Goal: Information Seeking & Learning: Check status

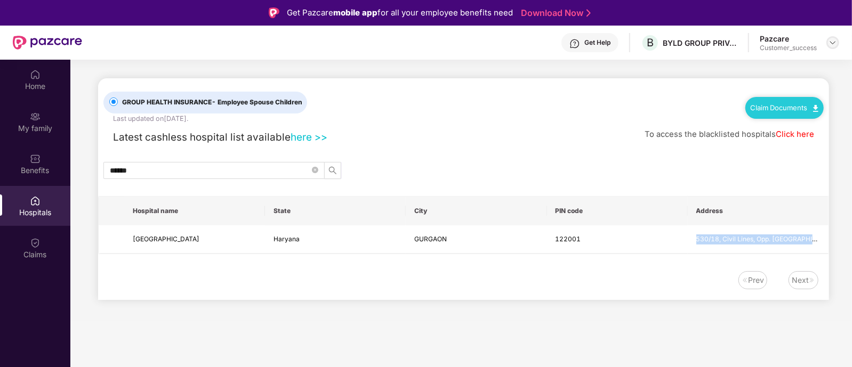
click at [831, 44] on img at bounding box center [832, 42] width 9 height 9
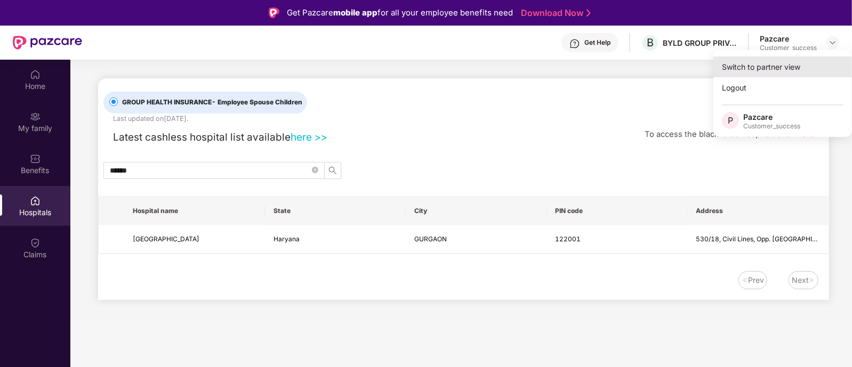
click at [781, 72] on div "Switch to partner view" at bounding box center [782, 66] width 139 height 21
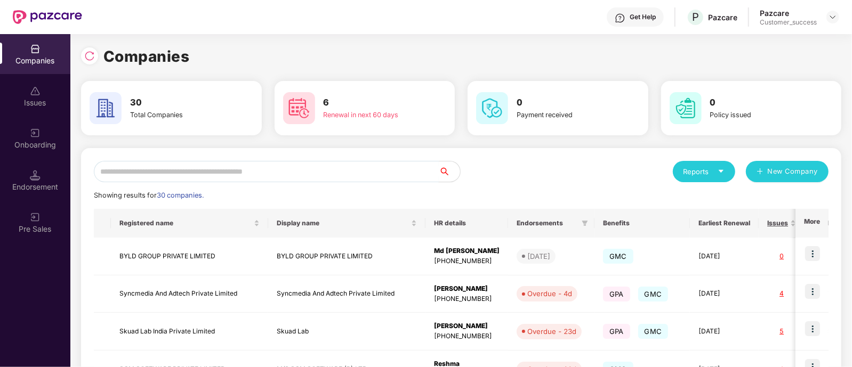
click at [376, 167] on input "text" at bounding box center [266, 171] width 345 height 21
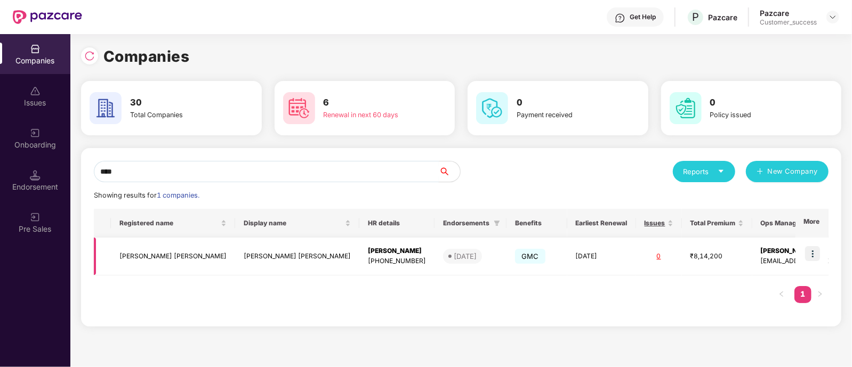
type input "****"
click at [810, 249] on img at bounding box center [812, 253] width 15 height 15
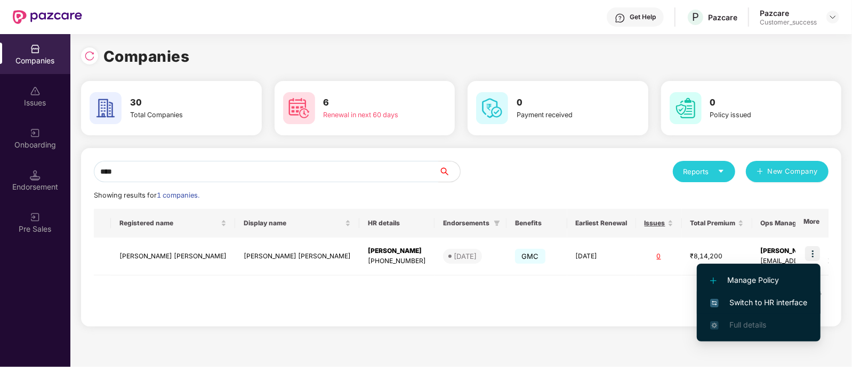
click at [738, 302] on span "Switch to HR interface" at bounding box center [758, 303] width 97 height 12
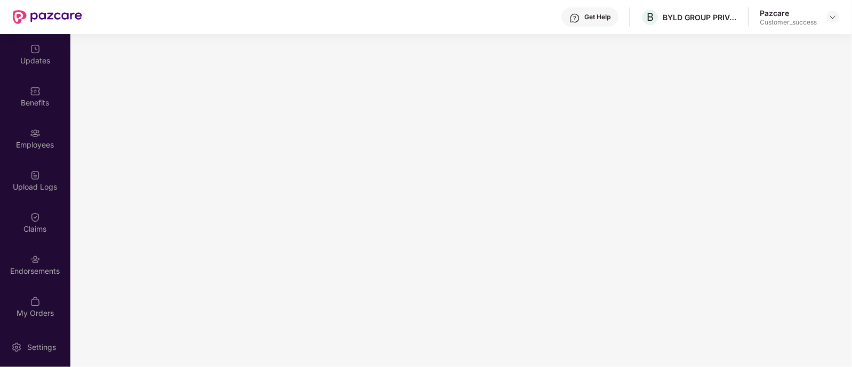
click at [42, 147] on div "Employees" at bounding box center [35, 145] width 70 height 11
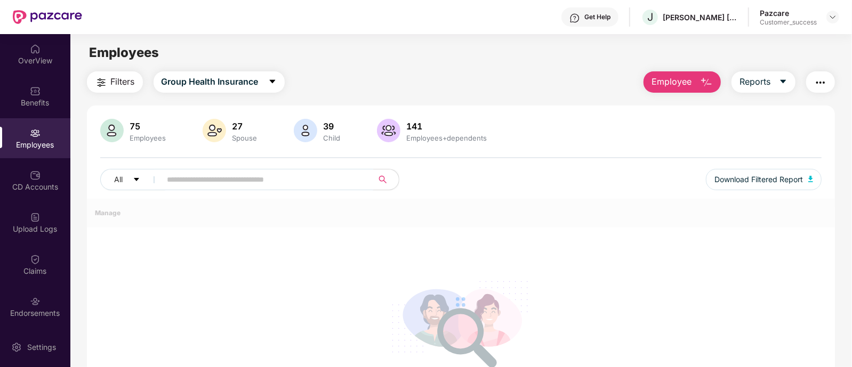
click at [221, 185] on input "text" at bounding box center [262, 180] width 191 height 16
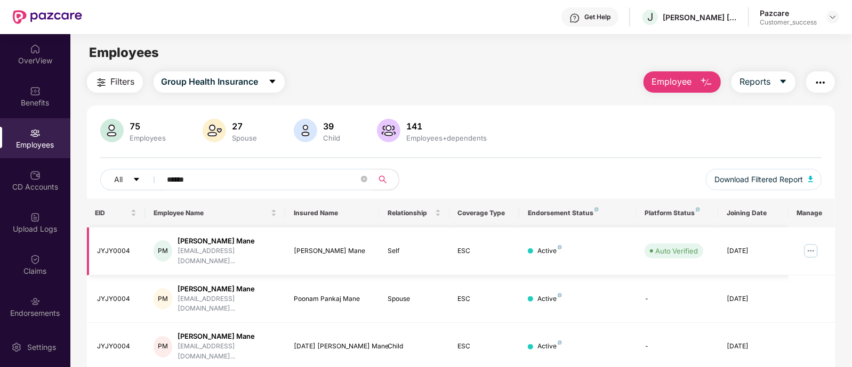
type input "******"
click at [807, 250] on img at bounding box center [810, 251] width 17 height 17
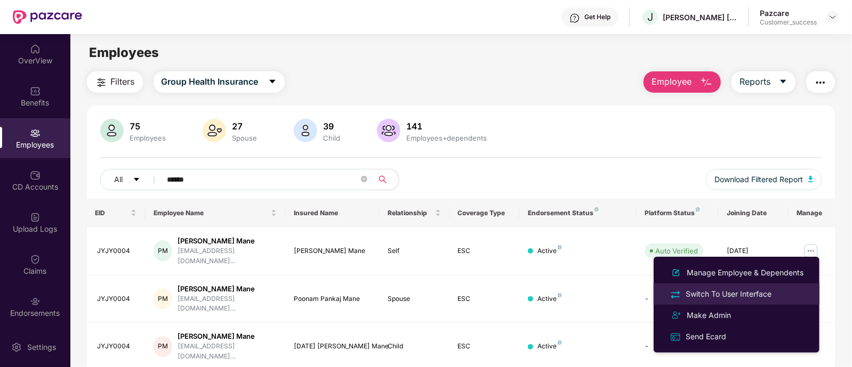
click at [748, 284] on li "Switch To User Interface" at bounding box center [736, 294] width 166 height 21
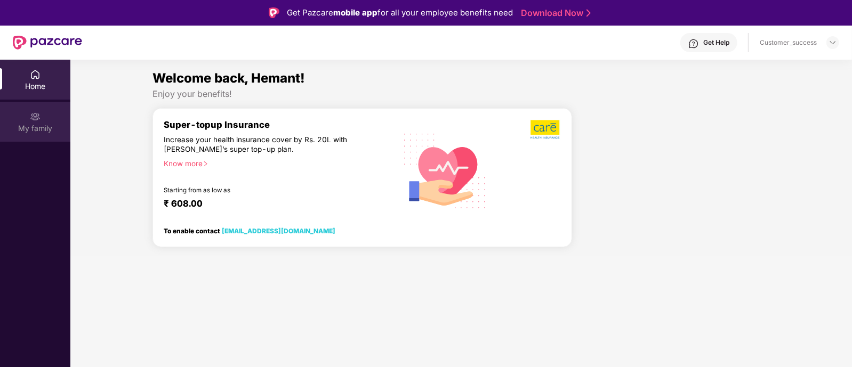
click at [35, 126] on div "My family" at bounding box center [35, 128] width 70 height 11
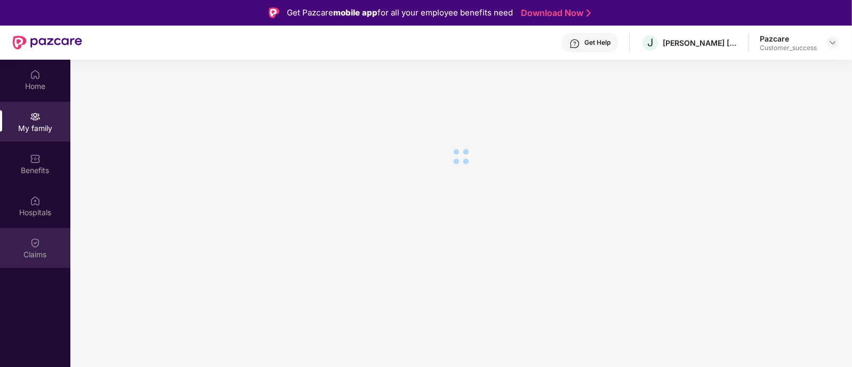
click at [39, 232] on div "Claims" at bounding box center [35, 248] width 70 height 40
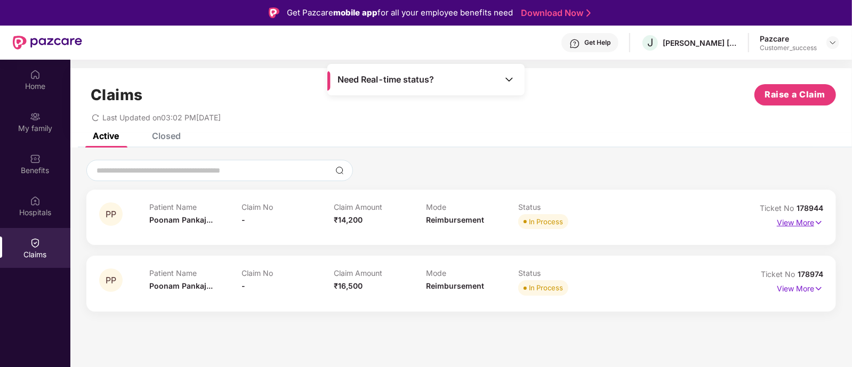
click at [817, 224] on img at bounding box center [818, 223] width 9 height 12
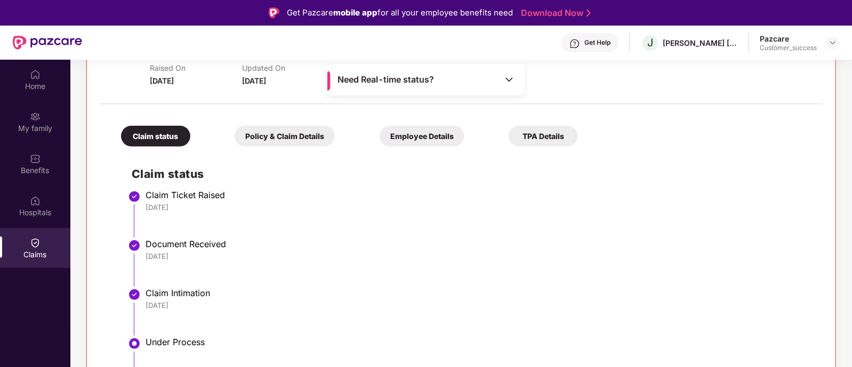
scroll to position [181, 0]
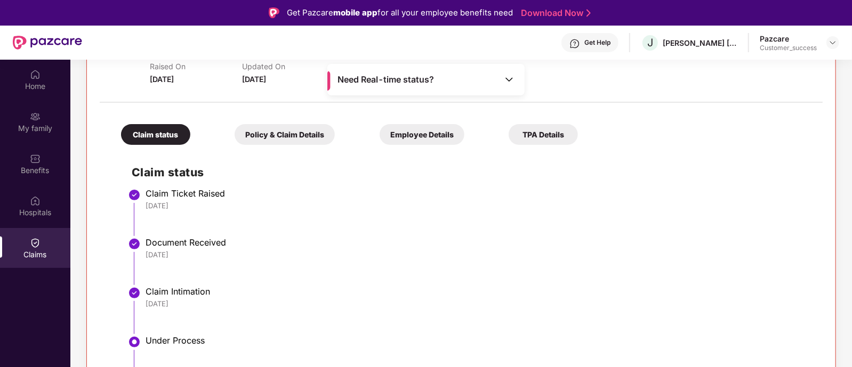
click at [240, 138] on div "Policy & Claim Details" at bounding box center [285, 134] width 100 height 21
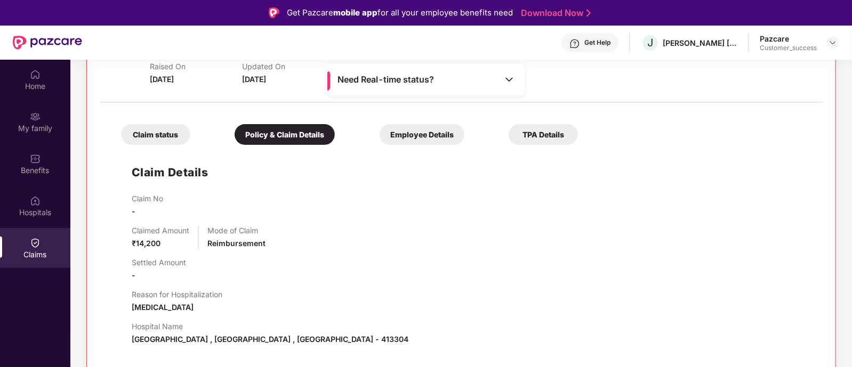
click at [379, 138] on div "Employee Details" at bounding box center [421, 134] width 85 height 21
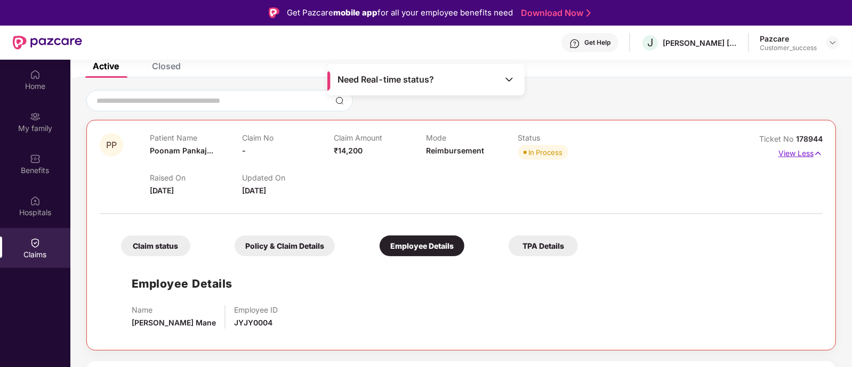
click at [818, 148] on img at bounding box center [817, 154] width 9 height 12
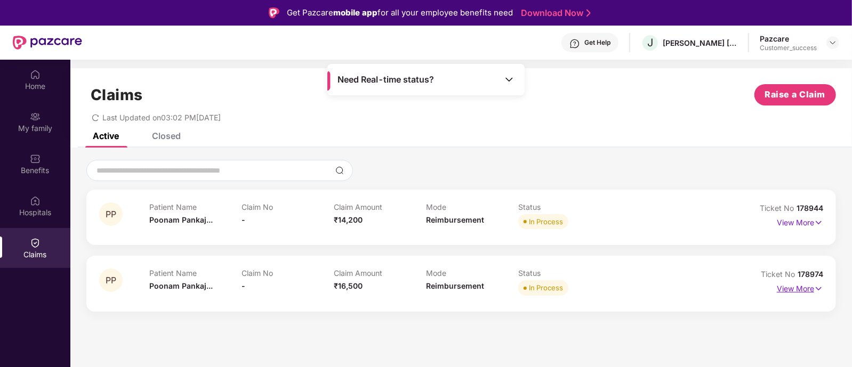
click at [818, 292] on img at bounding box center [818, 289] width 9 height 12
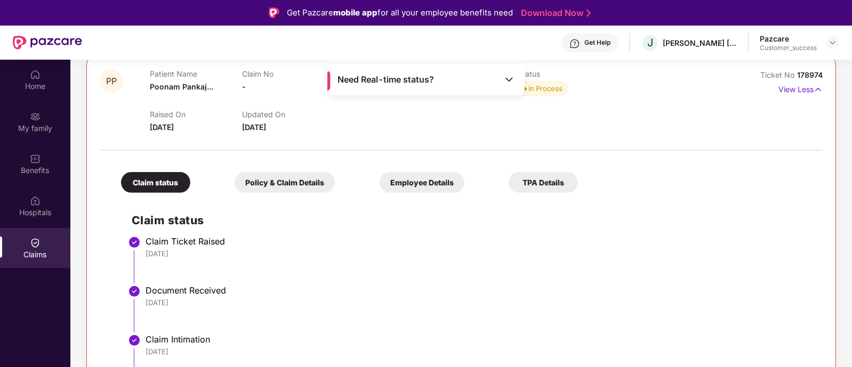
scroll to position [196, 0]
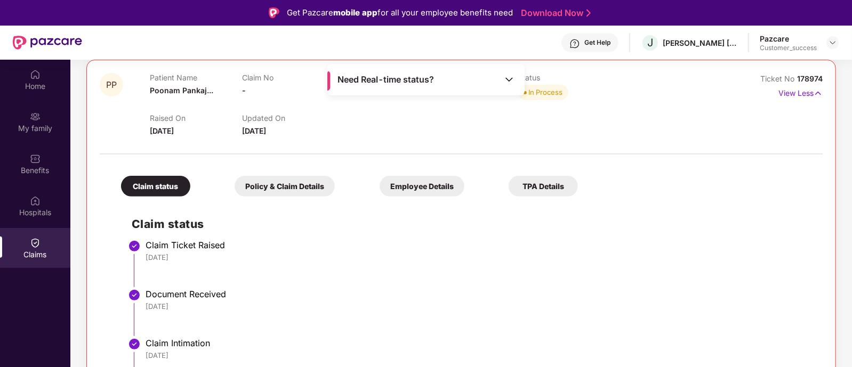
click at [269, 188] on div "Policy & Claim Details" at bounding box center [285, 186] width 100 height 21
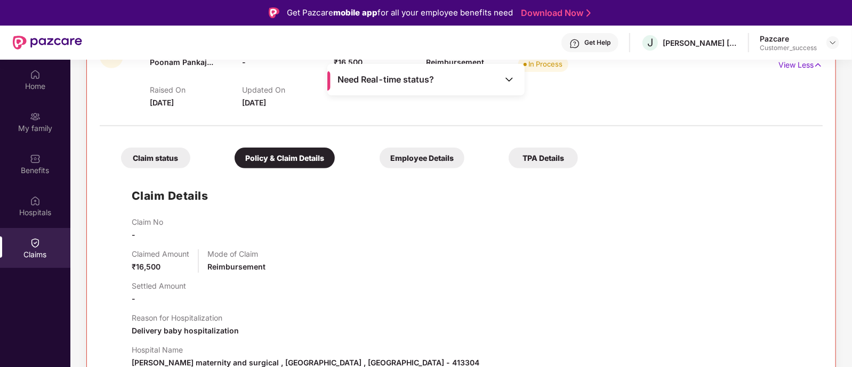
scroll to position [225, 0]
click at [379, 159] on div "Employee Details" at bounding box center [421, 157] width 85 height 21
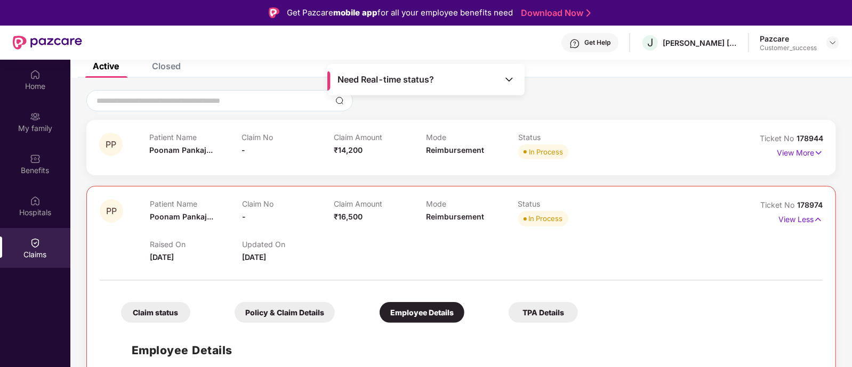
scroll to position [0, 0]
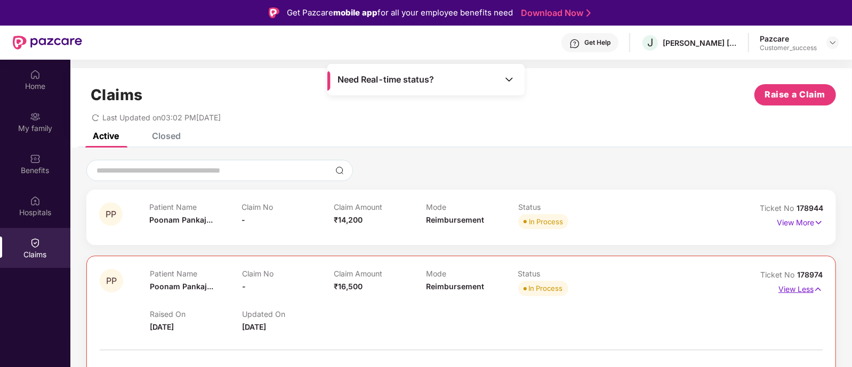
click at [817, 286] on img at bounding box center [817, 290] width 9 height 12
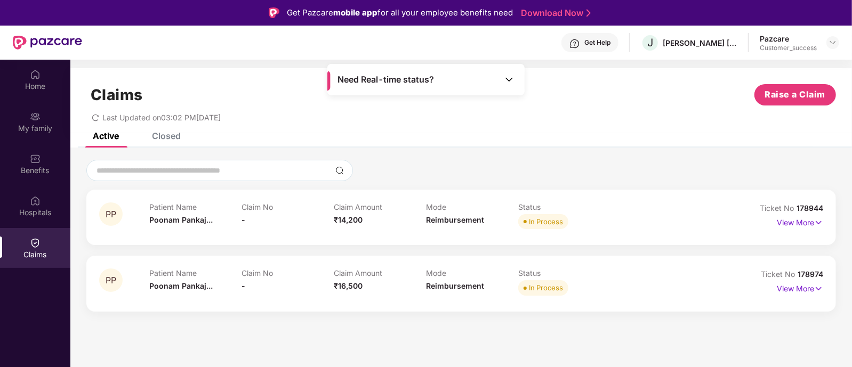
scroll to position [53, 0]
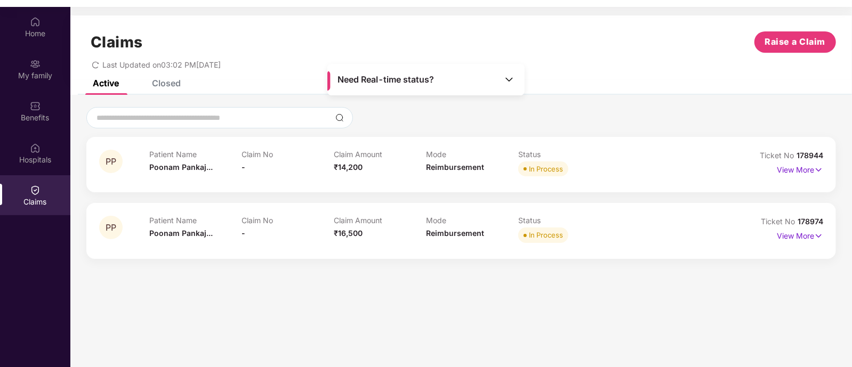
click at [813, 154] on span "178944" at bounding box center [809, 155] width 27 height 9
copy div "No 178944"
click at [598, 222] on p "Status" at bounding box center [564, 220] width 92 height 9
click at [783, 169] on p "View More" at bounding box center [800, 168] width 46 height 14
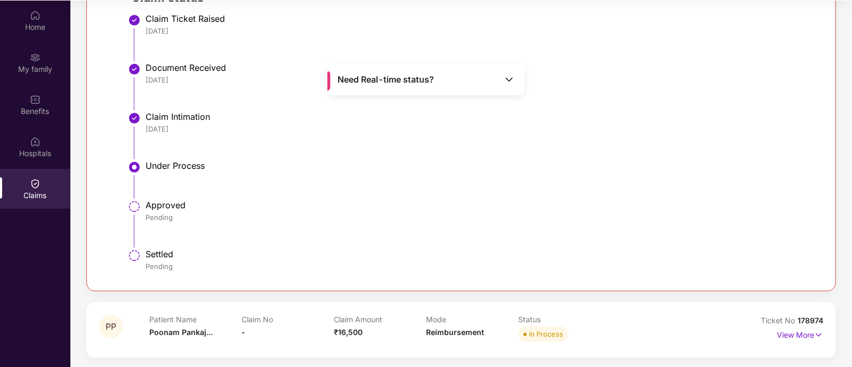
scroll to position [0, 0]
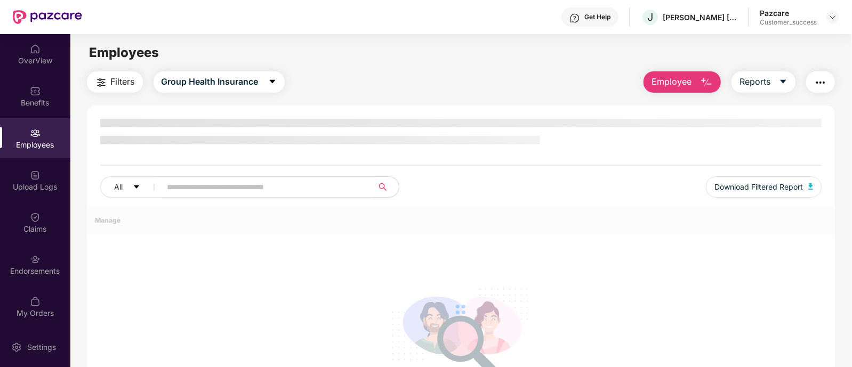
click at [353, 183] on input "text" at bounding box center [262, 187] width 191 height 16
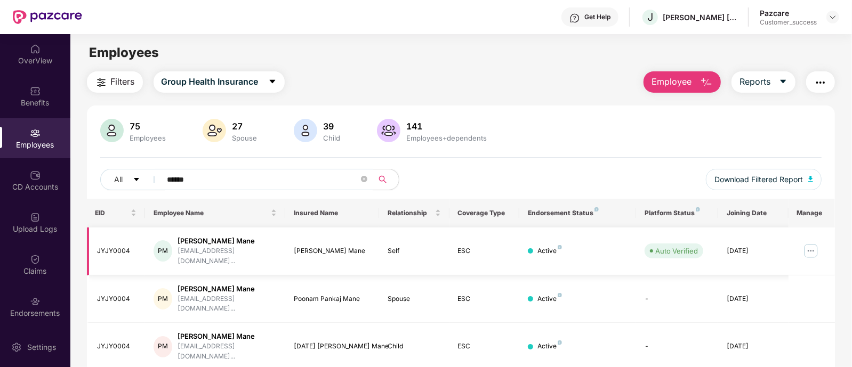
type input "******"
click at [811, 243] on img at bounding box center [810, 251] width 17 height 17
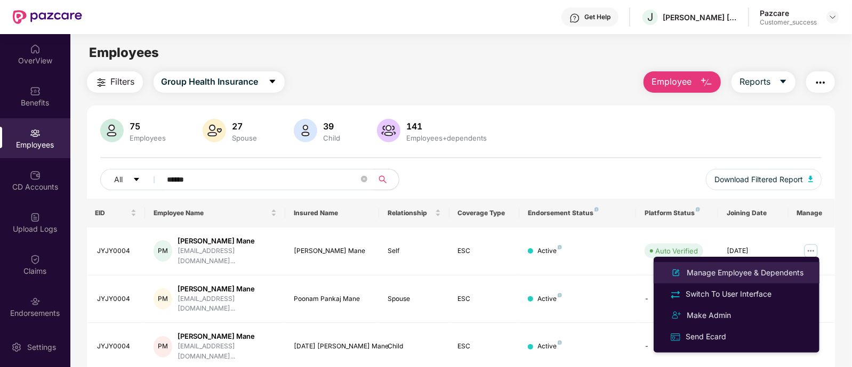
click at [738, 278] on div "Manage Employee & Dependents" at bounding box center [744, 273] width 121 height 12
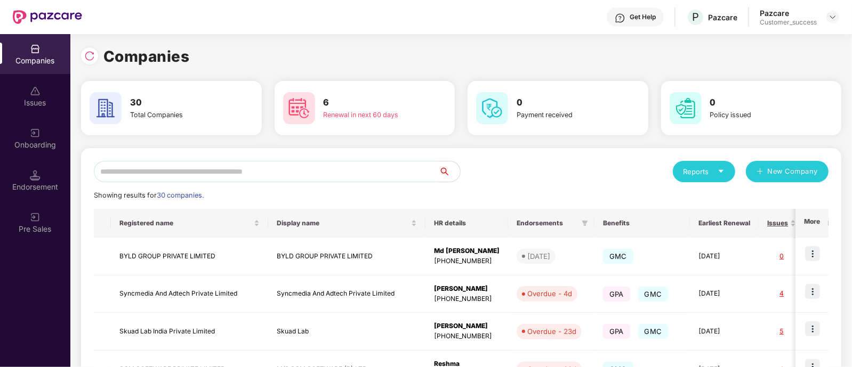
click at [376, 178] on input "text" at bounding box center [266, 171] width 345 height 21
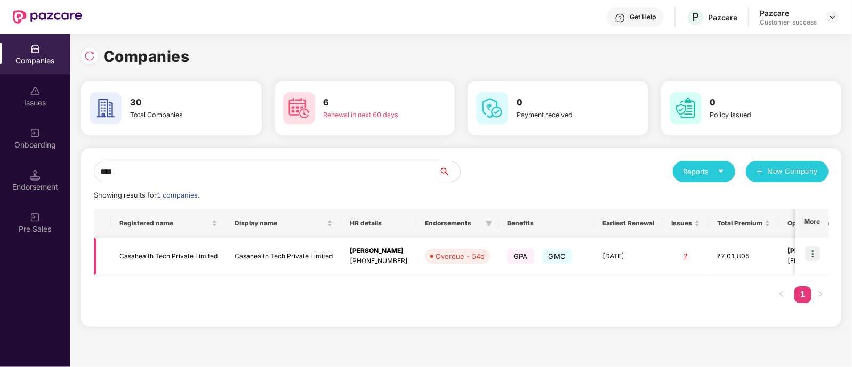
type input "****"
click at [813, 256] on img at bounding box center [812, 253] width 15 height 15
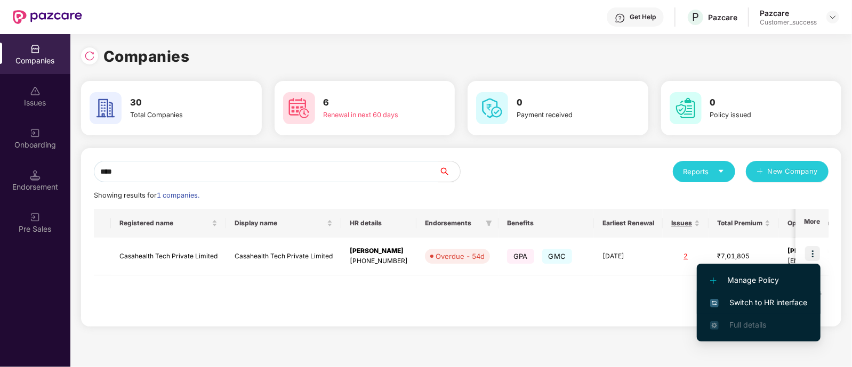
click at [751, 308] on span "Switch to HR interface" at bounding box center [758, 303] width 97 height 12
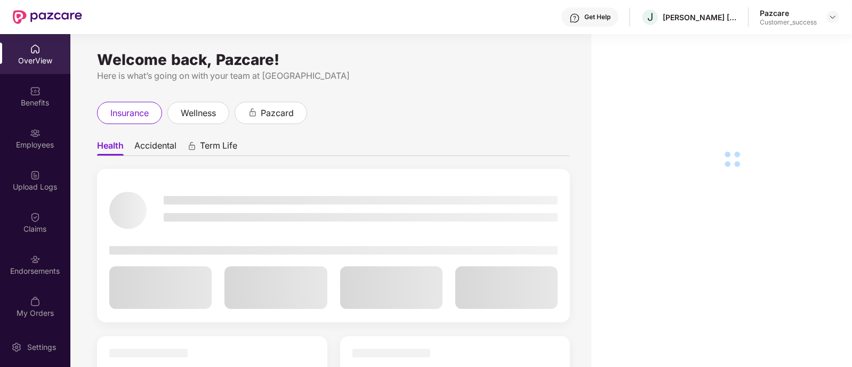
drag, startPoint x: 45, startPoint y: 107, endPoint x: 50, endPoint y: 110, distance: 5.7
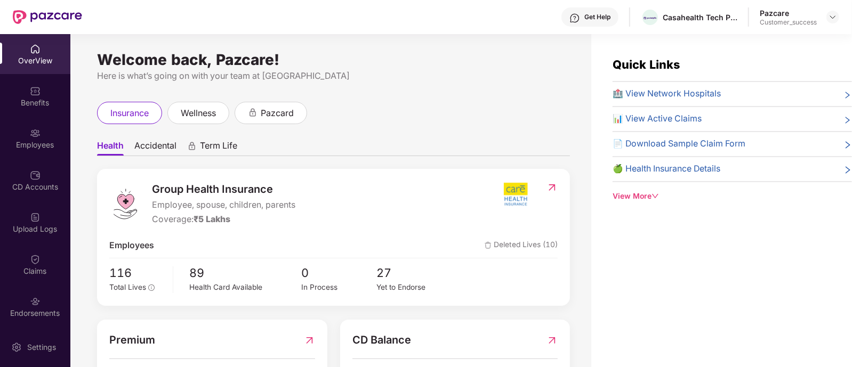
click at [50, 110] on div "Benefits" at bounding box center [35, 96] width 70 height 40
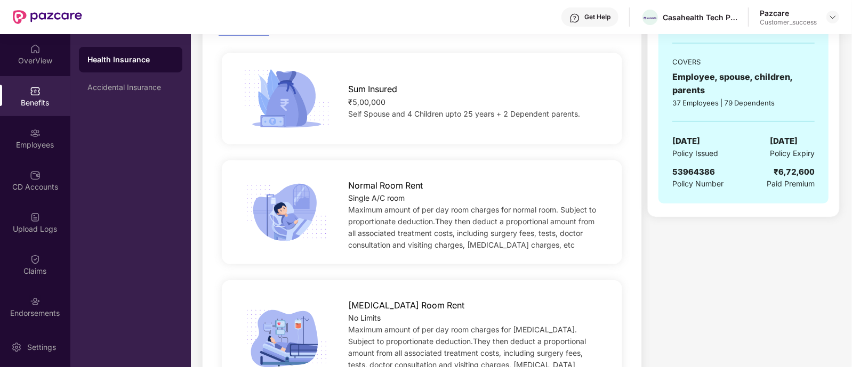
scroll to position [204, 0]
drag, startPoint x: 688, startPoint y: 167, endPoint x: 730, endPoint y: 171, distance: 42.3
click at [730, 171] on div "53964386 Policy Number ₹6,72,600 Paid Premium" at bounding box center [743, 177] width 142 height 25
click at [4, 133] on div "Employees" at bounding box center [35, 138] width 70 height 40
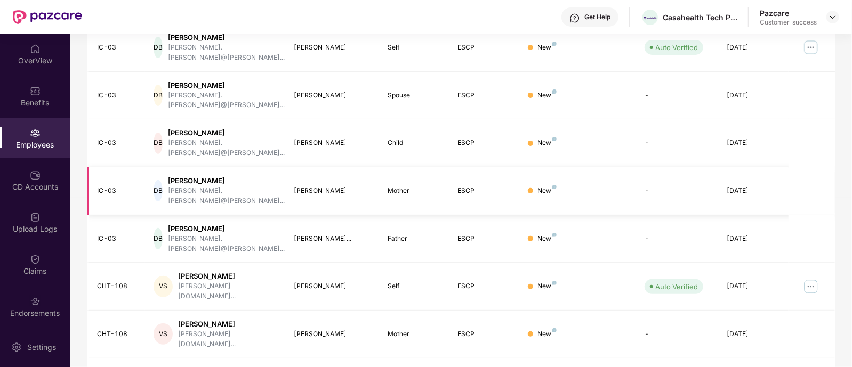
scroll to position [0, 0]
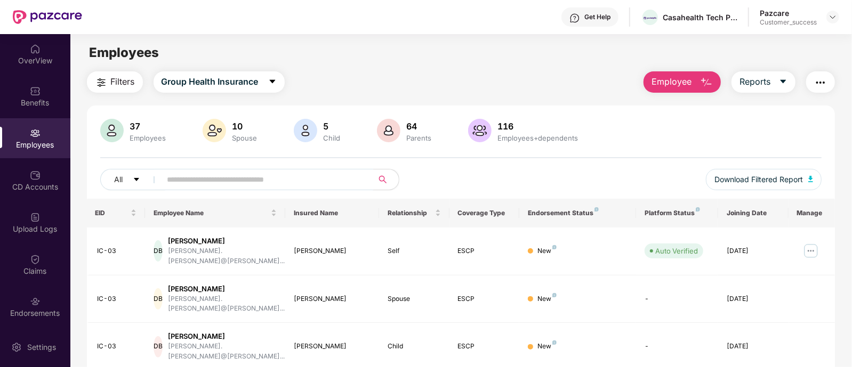
click at [305, 170] on span at bounding box center [264, 179] width 219 height 21
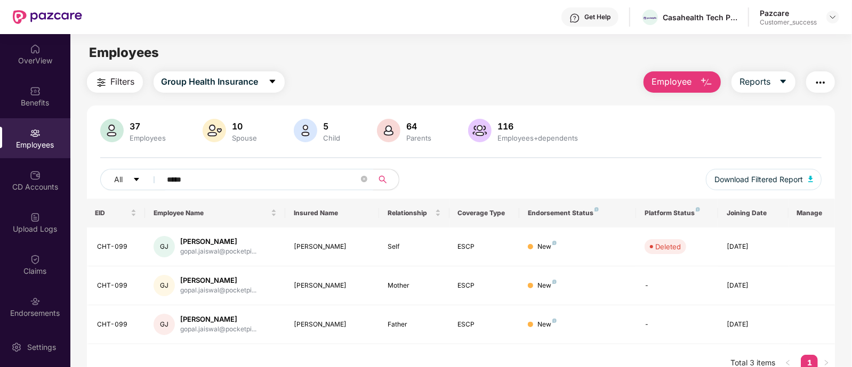
scroll to position [15, 0]
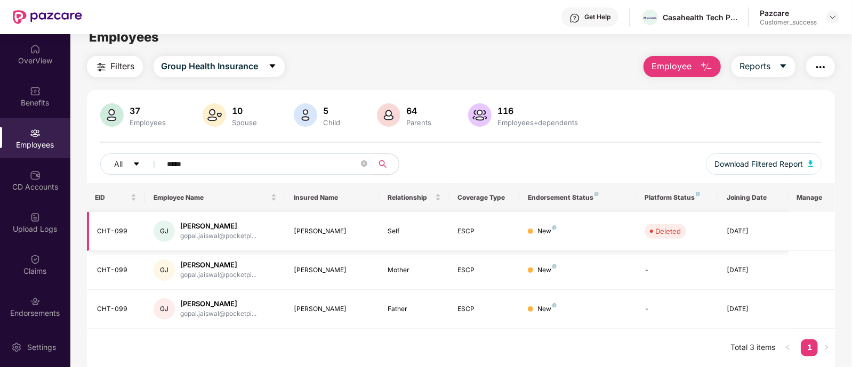
type input "*****"
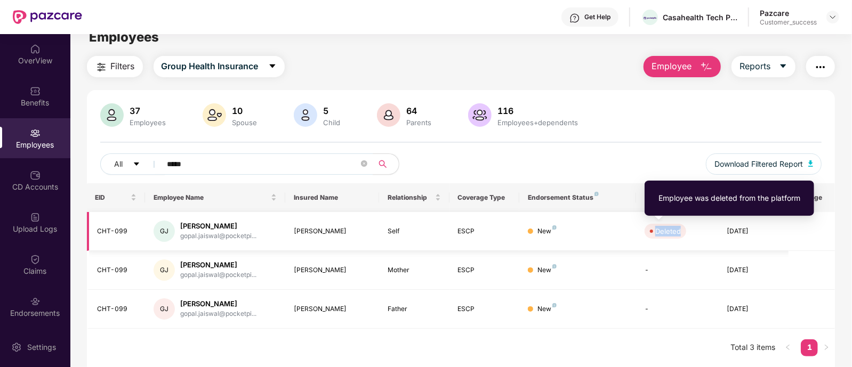
drag, startPoint x: 688, startPoint y: 237, endPoint x: 643, endPoint y: 230, distance: 45.3
click at [643, 230] on td "Deleted" at bounding box center [677, 231] width 82 height 39
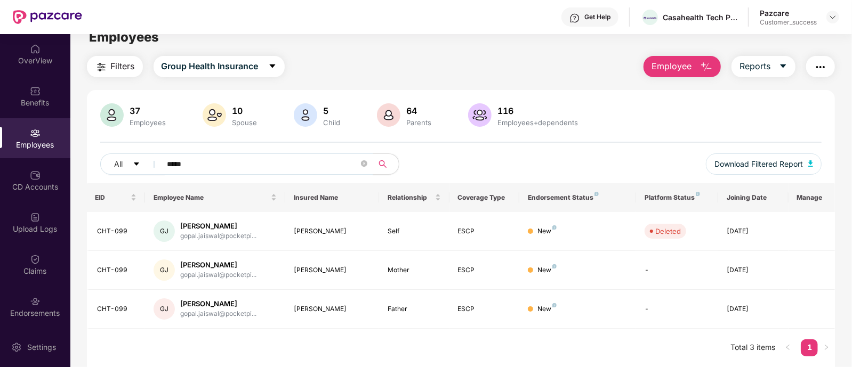
click at [600, 174] on div "All ***** Download Filtered Report" at bounding box center [461, 168] width 722 height 30
click at [37, 289] on div "Endorsements" at bounding box center [35, 307] width 70 height 40
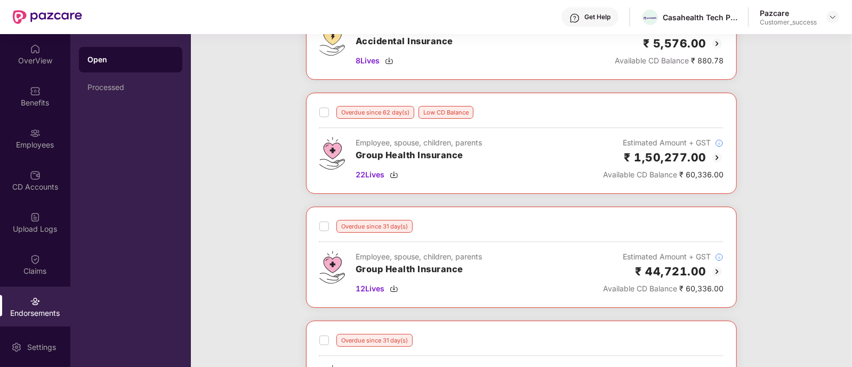
scroll to position [128, 0]
